Goal: Information Seeking & Learning: Learn about a topic

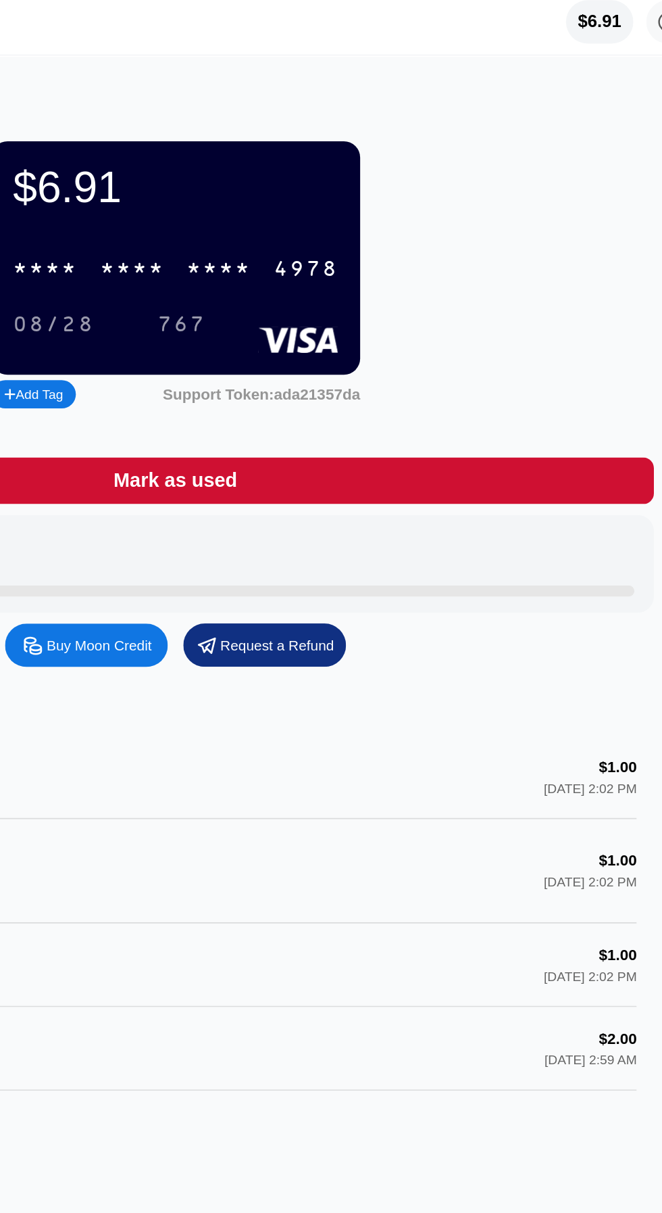
click at [458, 625] on div "FACEBK *QRYS [DOMAIN_NAME][URL] IE Decline $1.00 [DATE] 2:02 PM" at bounding box center [331, 607] width 575 height 52
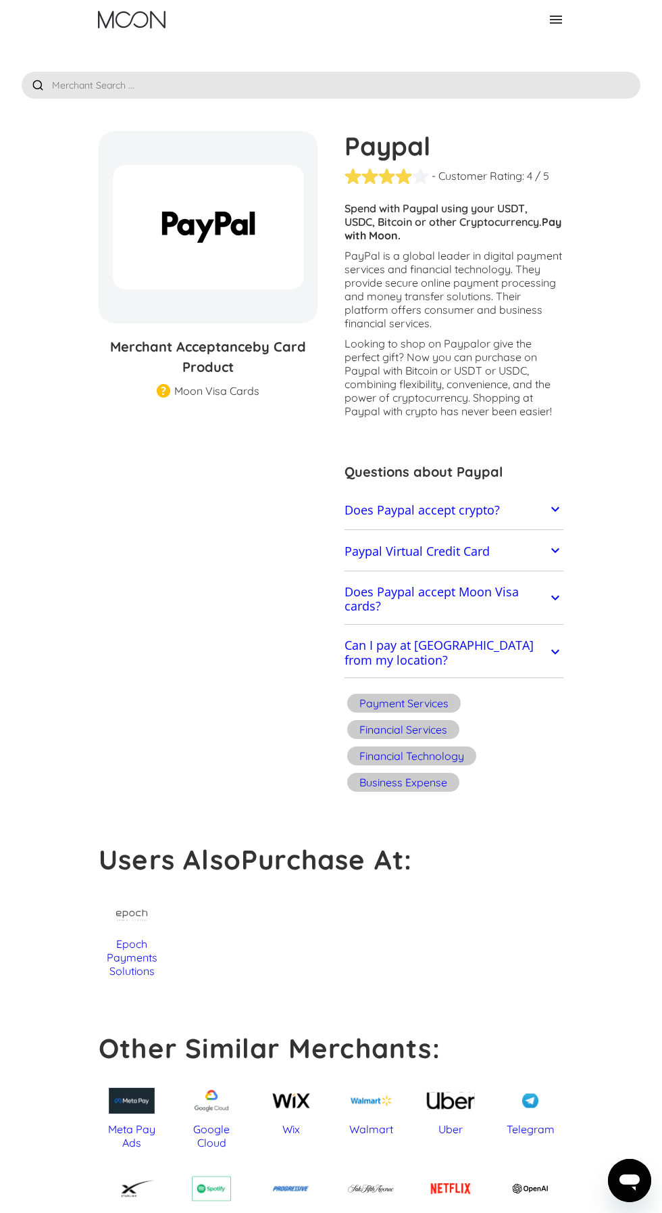
scroll to position [5, 0]
